Goal: Information Seeking & Learning: Understand process/instructions

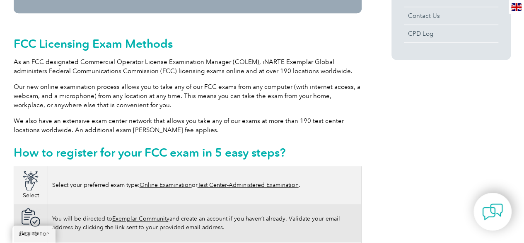
scroll to position [373, 0]
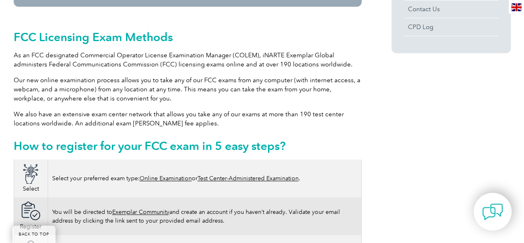
click at [222, 139] on h2 "How to register for your FCC exam in 5 easy steps?" at bounding box center [188, 145] width 348 height 13
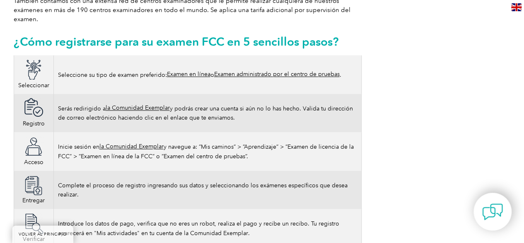
scroll to position [513, 0]
click at [145, 104] on font "la Comunidad Exemplar" at bounding box center [138, 107] width 64 height 7
click at [198, 71] on font "Examen en línea" at bounding box center [189, 74] width 44 height 7
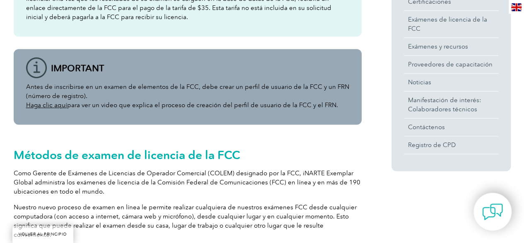
scroll to position [223, 0]
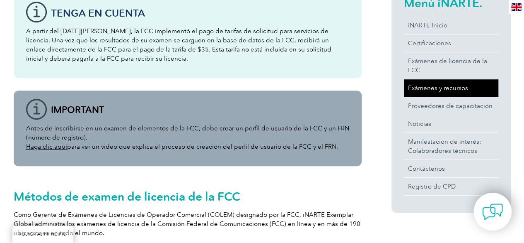
click at [429, 89] on font "Exámenes y recursos" at bounding box center [438, 87] width 60 height 7
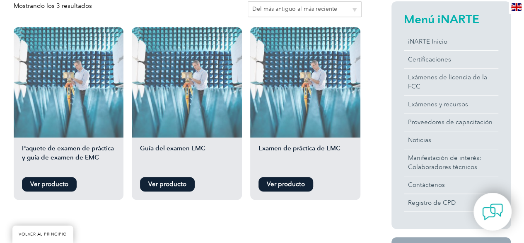
scroll to position [207, 0]
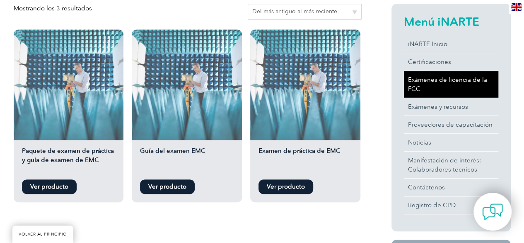
click at [454, 82] on font "Exámenes de licencia de la FCC" at bounding box center [447, 84] width 79 height 17
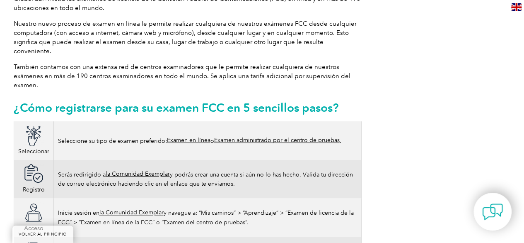
scroll to position [456, 0]
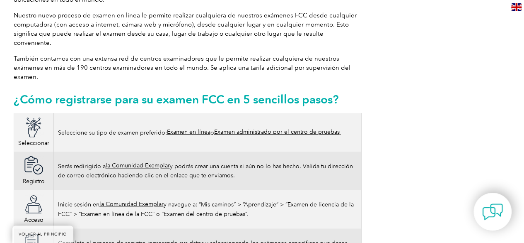
click at [198, 128] on font "Examen en línea" at bounding box center [189, 131] width 44 height 7
